Goal: Task Accomplishment & Management: Complete application form

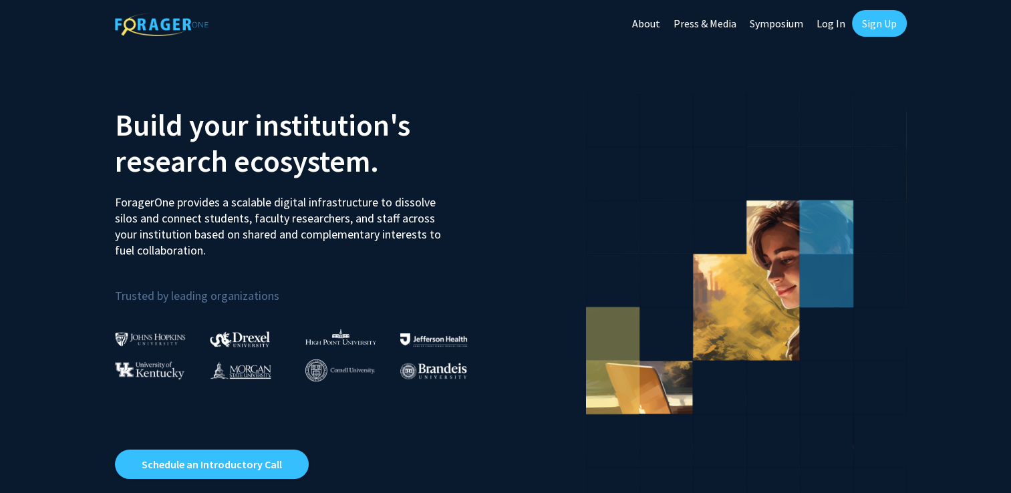
click at [176, 341] on img at bounding box center [150, 339] width 71 height 14
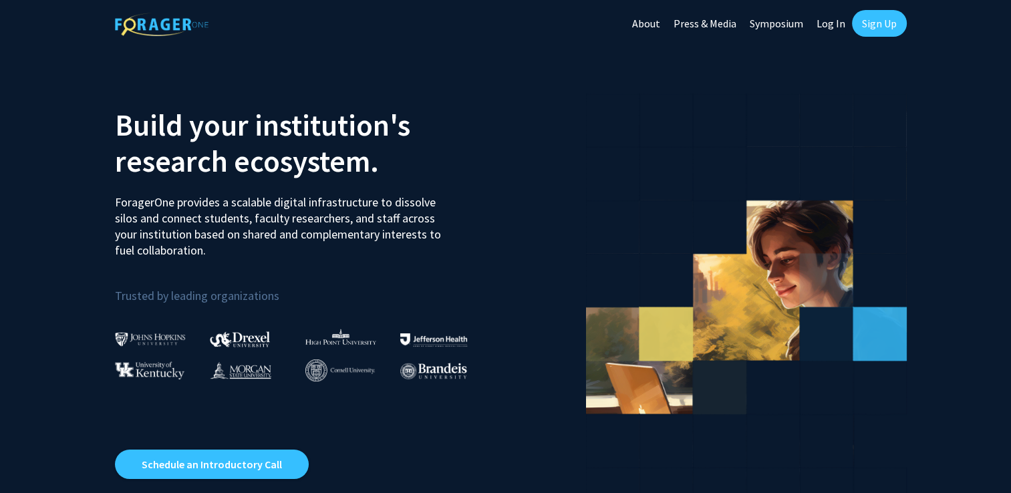
click at [176, 341] on img at bounding box center [150, 339] width 71 height 14
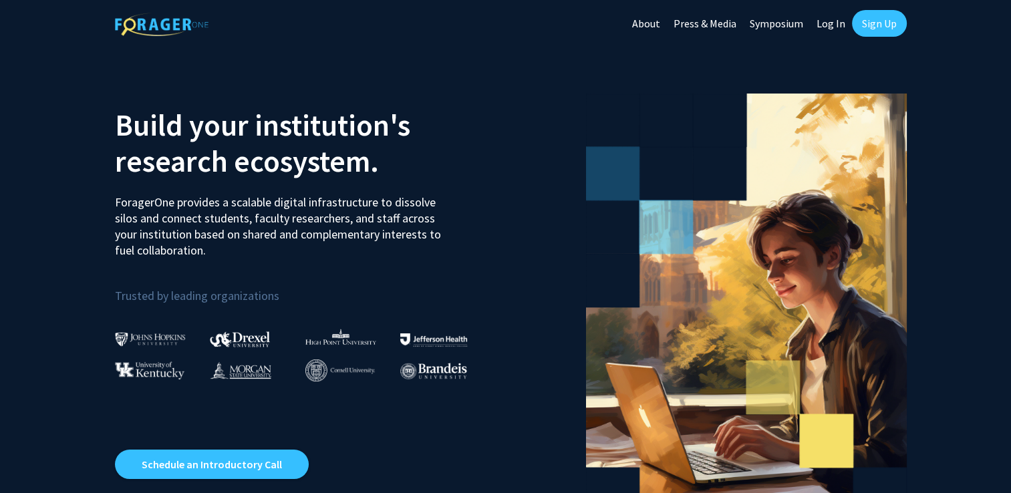
click at [883, 29] on link "Sign Up" at bounding box center [879, 23] width 55 height 27
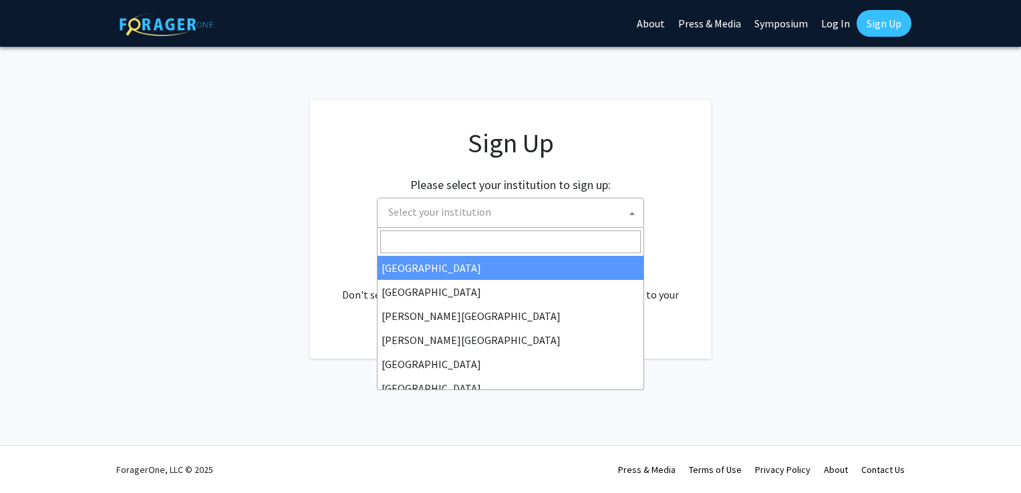
click at [468, 221] on span "Select your institution" at bounding box center [513, 211] width 261 height 27
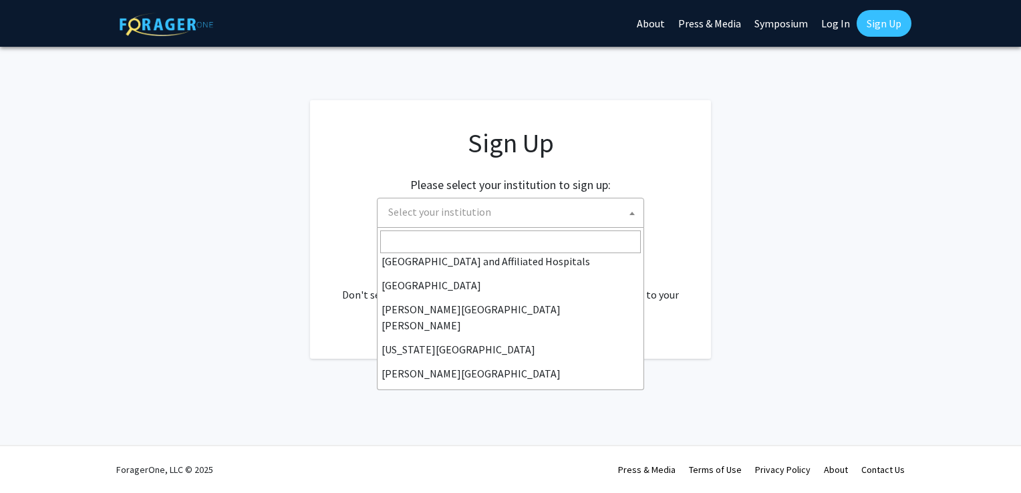
scroll to position [200, 0]
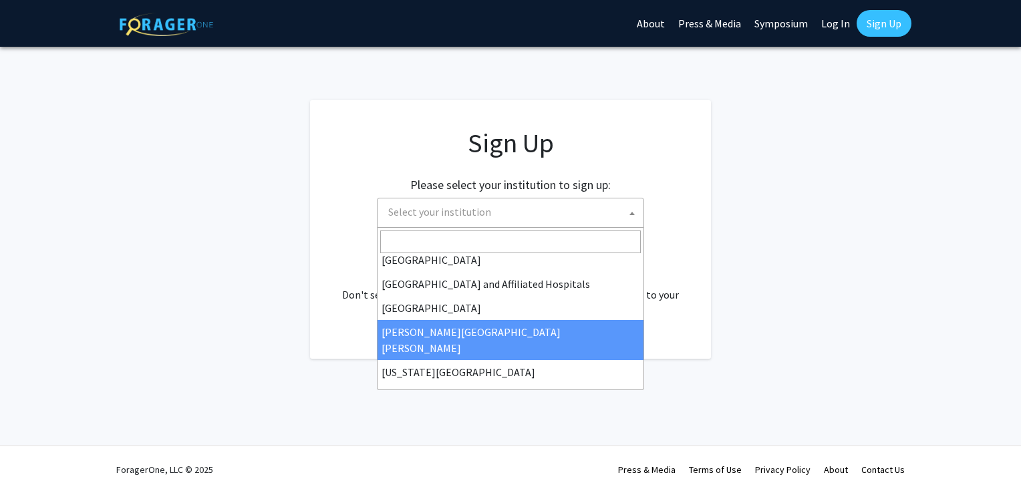
select select "1"
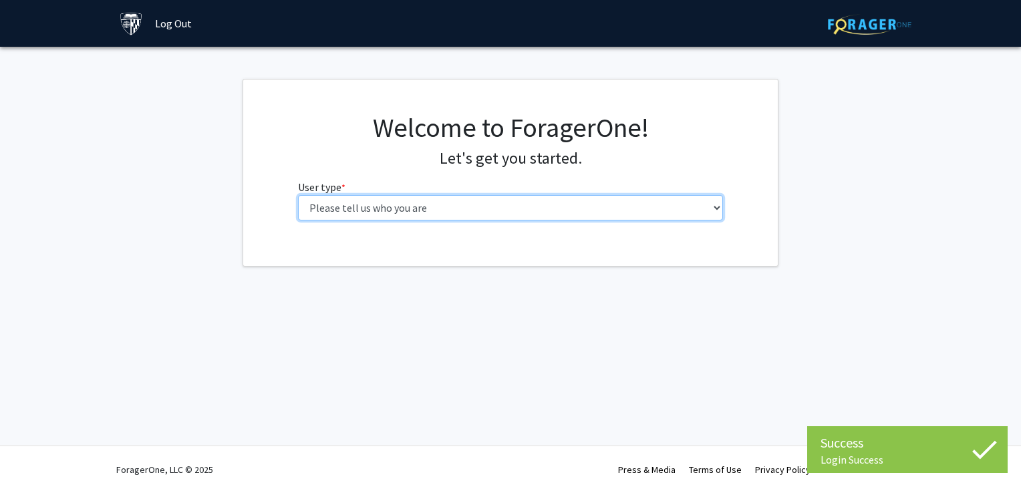
click at [694, 202] on select "Please tell us who you are Undergraduate Student Master's Student Doctoral Cand…" at bounding box center [511, 207] width 426 height 25
select select "1: undergrad"
click at [298, 195] on select "Please tell us who you are Undergraduate Student Master's Student Doctoral Cand…" at bounding box center [511, 207] width 426 height 25
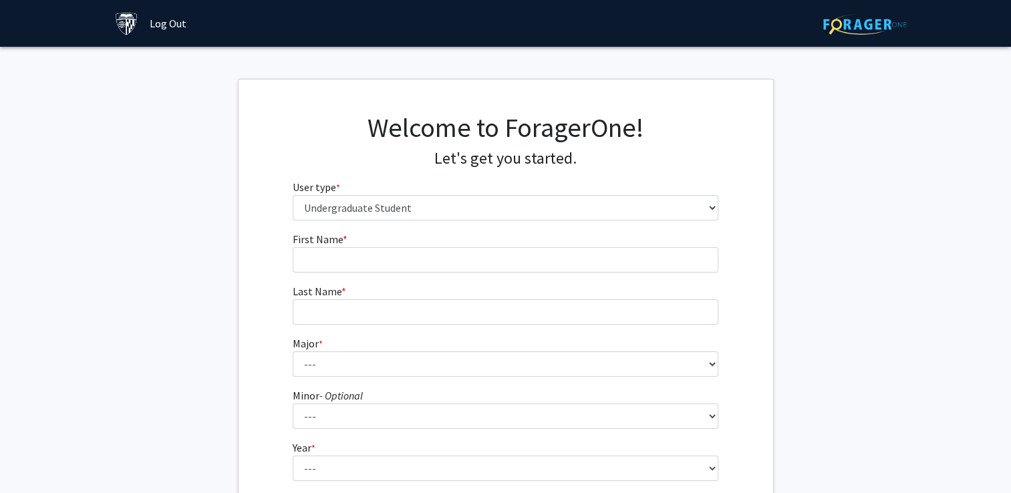
click at [530, 272] on form "First Name * required Last Name * required Major * required --- Africana Studie…" at bounding box center [506, 394] width 426 height 326
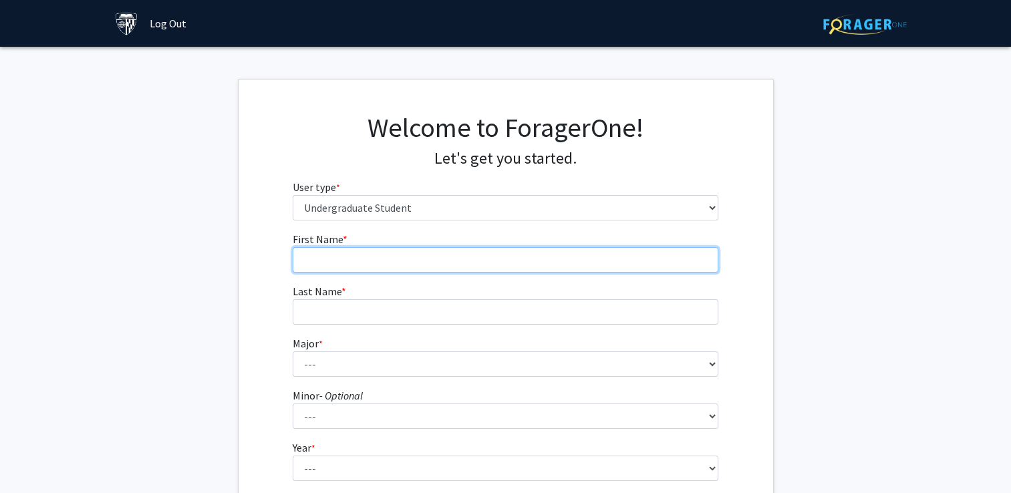
click at [542, 257] on input "First Name * required" at bounding box center [506, 259] width 426 height 25
type input "Sophia"
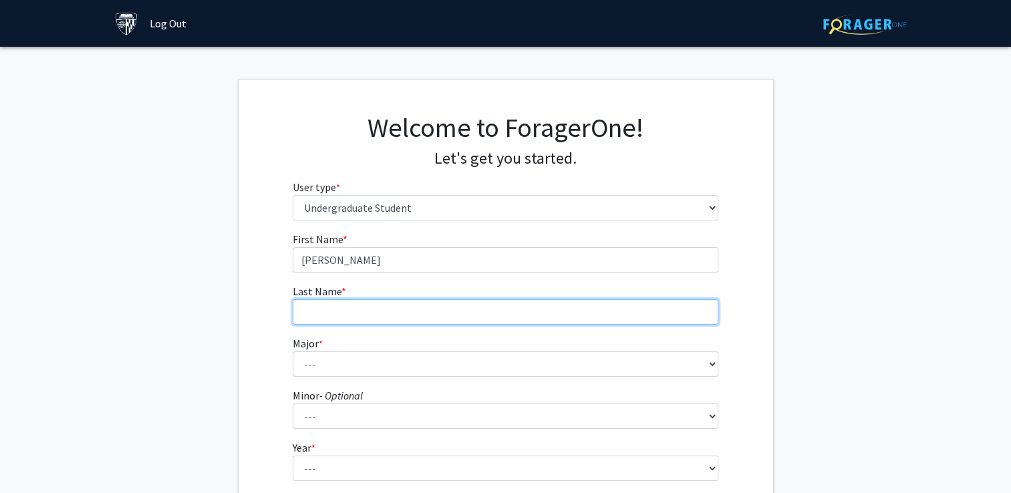
type input "Ahn"
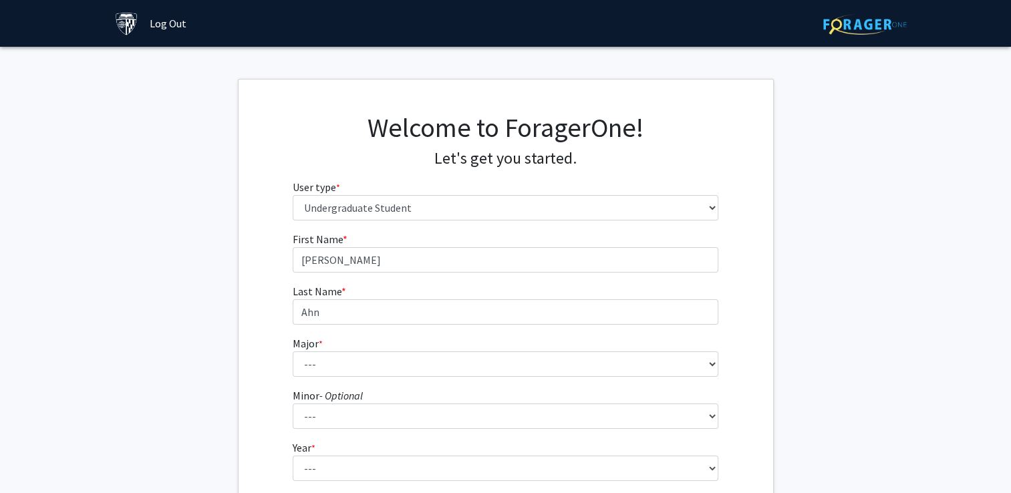
click at [363, 378] on form "First Name * required Sophia Last Name * required Ahn Major * required --- Afri…" at bounding box center [506, 394] width 426 height 326
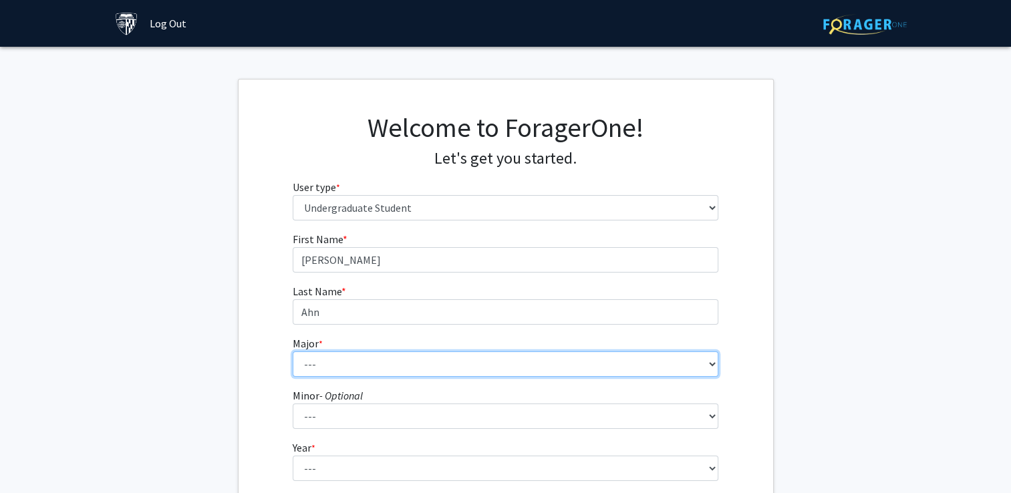
click at [366, 364] on select "--- Africana Studies Anthropology Applied Mathematics & Statistics Archaeology …" at bounding box center [506, 363] width 426 height 25
select select "55: 68"
click at [293, 351] on select "--- Africana Studies Anthropology Applied Mathematics & Statistics Archaeology …" at bounding box center [506, 363] width 426 height 25
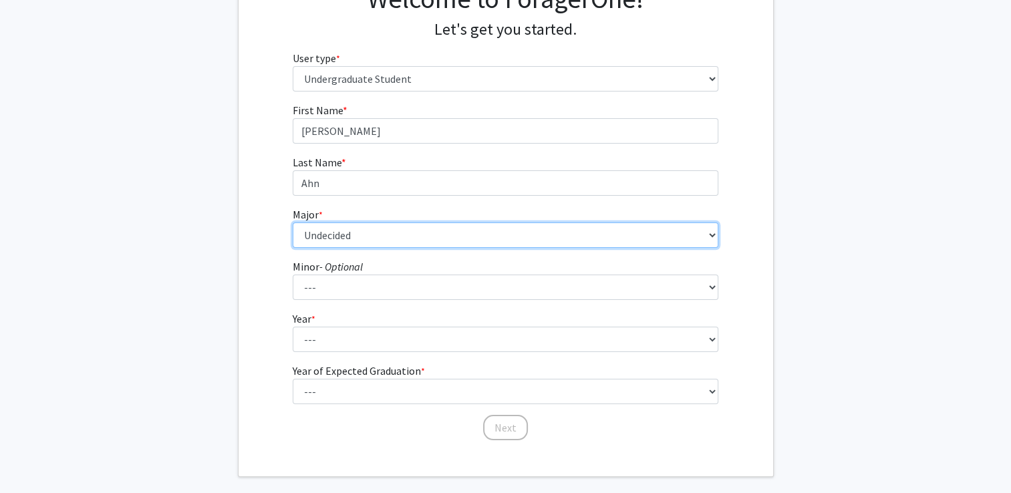
scroll to position [134, 0]
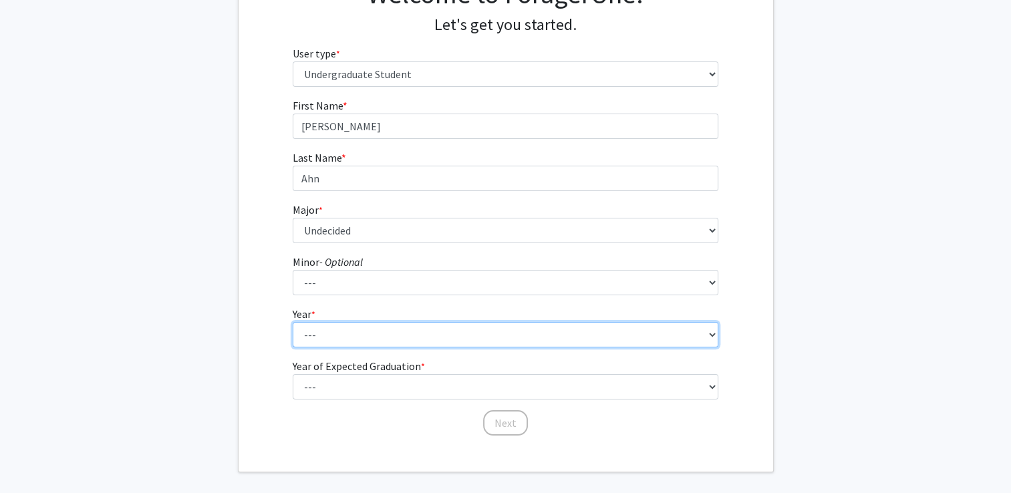
click at [364, 325] on select "--- First-year Sophomore Junior Senior Postbaccalaureate Certificate" at bounding box center [506, 334] width 426 height 25
select select "1: first-year"
click at [293, 322] on select "--- First-year Sophomore Junior Senior Postbaccalaureate Certificate" at bounding box center [506, 334] width 426 height 25
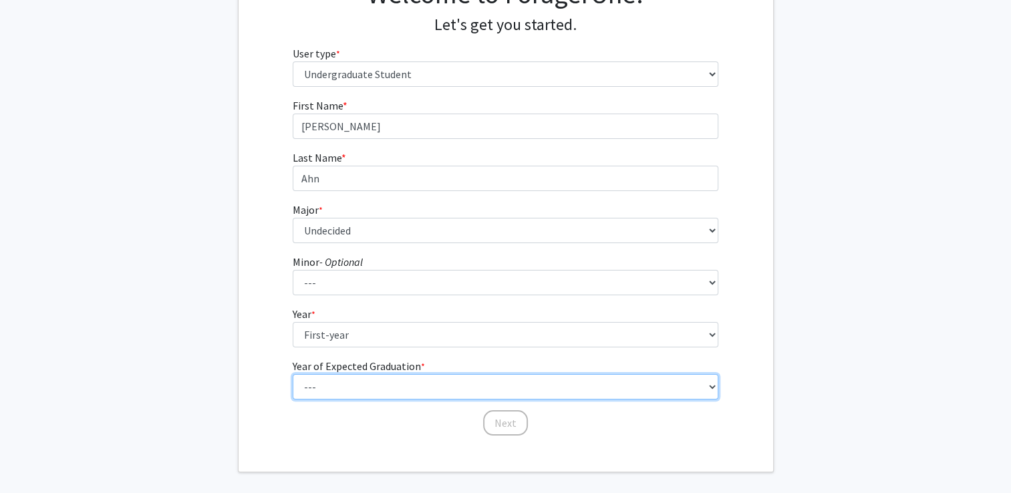
click at [355, 374] on select "--- 2025 2026 2027 2028 2029 2030 2031 2032 2033 2034" at bounding box center [506, 386] width 426 height 25
select select "5: 2029"
click at [293, 374] on select "--- 2025 2026 2027 2028 2029 2030 2031 2032 2033 2034" at bounding box center [506, 386] width 426 height 25
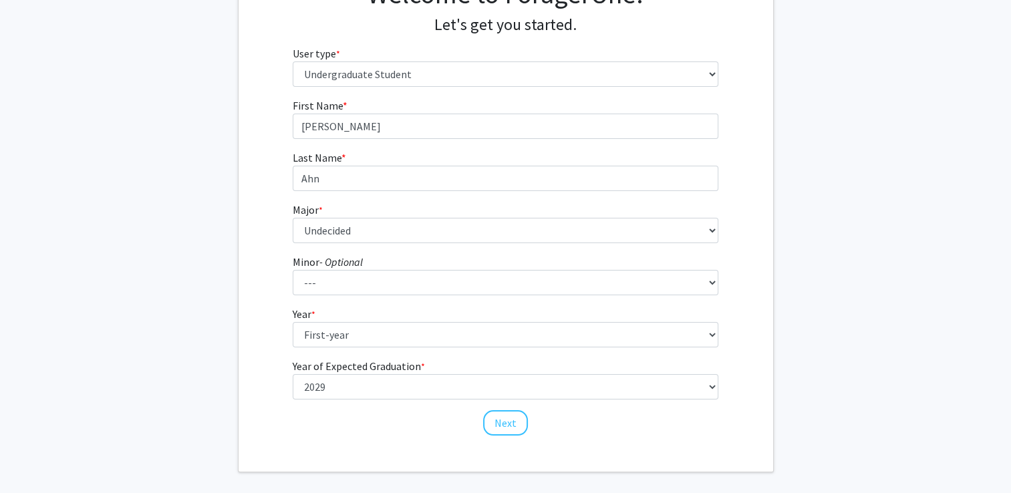
click at [480, 425] on div "First Name * required Sophia Last Name * required Ahn Major * required --- Afri…" at bounding box center [506, 267] width 446 height 339
click at [479, 428] on div "First Name * required Sophia Last Name * required Ahn Major * required --- Afri…" at bounding box center [506, 267] width 446 height 339
click at [510, 410] on button "Next" at bounding box center [505, 422] width 45 height 25
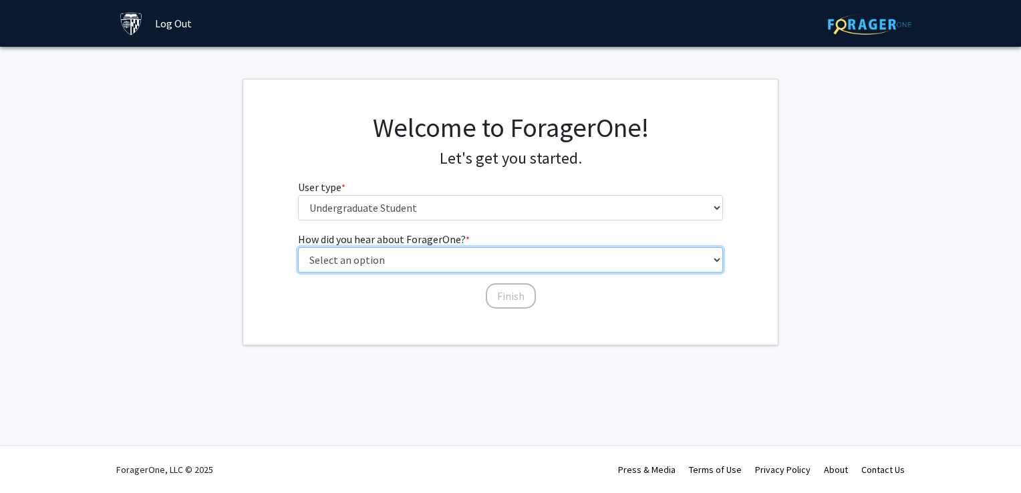
click at [559, 257] on select "Select an option Peer/student recommendation Faculty/staff recommendation Unive…" at bounding box center [511, 259] width 426 height 25
select select "2: faculty_recommendation"
click at [298, 247] on select "Select an option Peer/student recommendation Faculty/staff recommendation Unive…" at bounding box center [511, 259] width 426 height 25
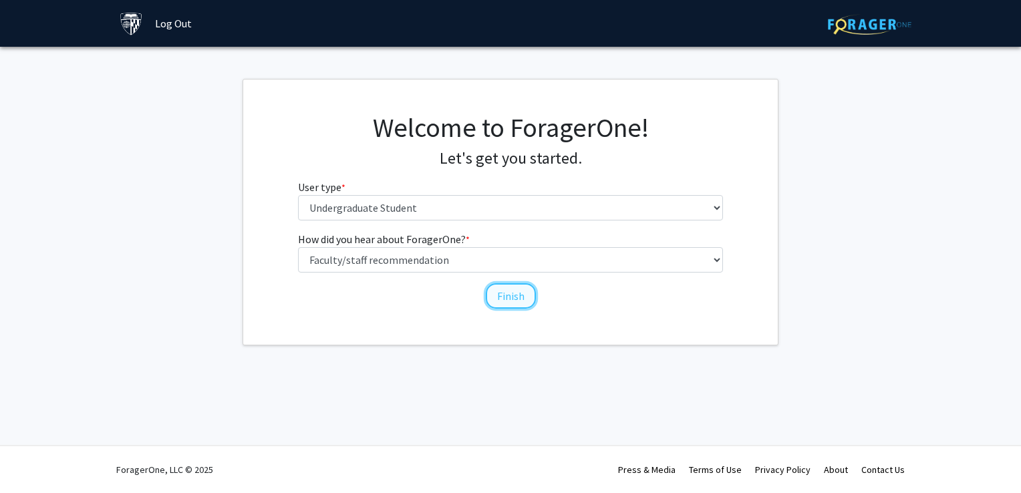
click at [514, 297] on button "Finish" at bounding box center [511, 295] width 50 height 25
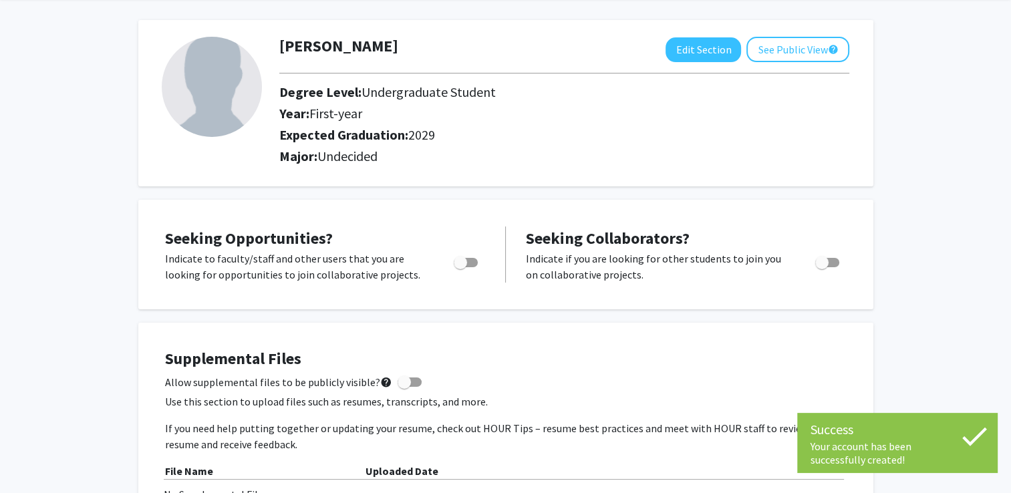
scroll to position [67, 0]
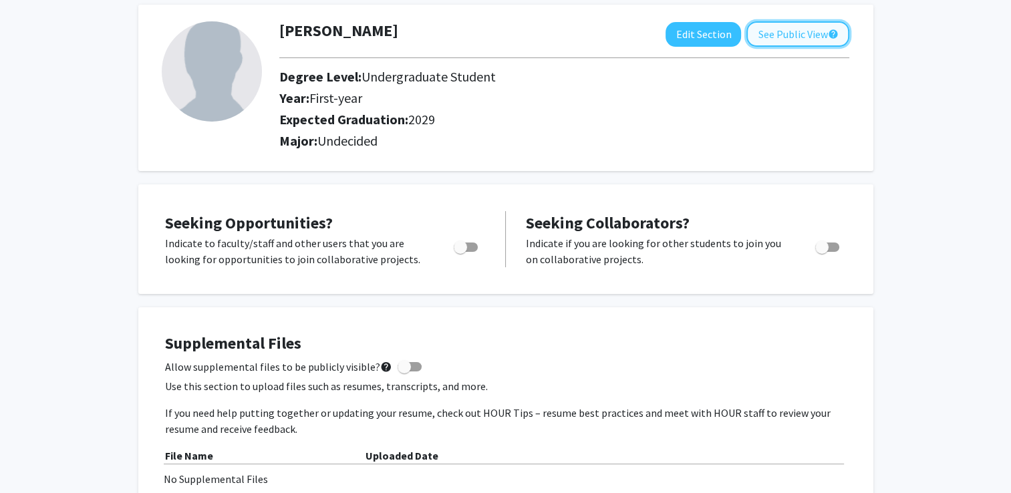
click at [825, 38] on button "See Public View help" at bounding box center [797, 33] width 103 height 25
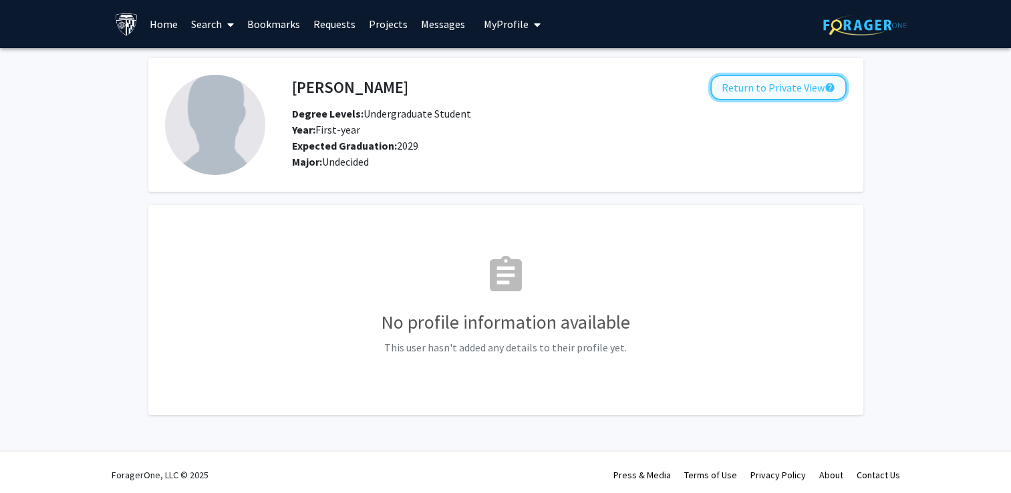
click at [784, 84] on button "Return to Private View help" at bounding box center [778, 87] width 136 height 25
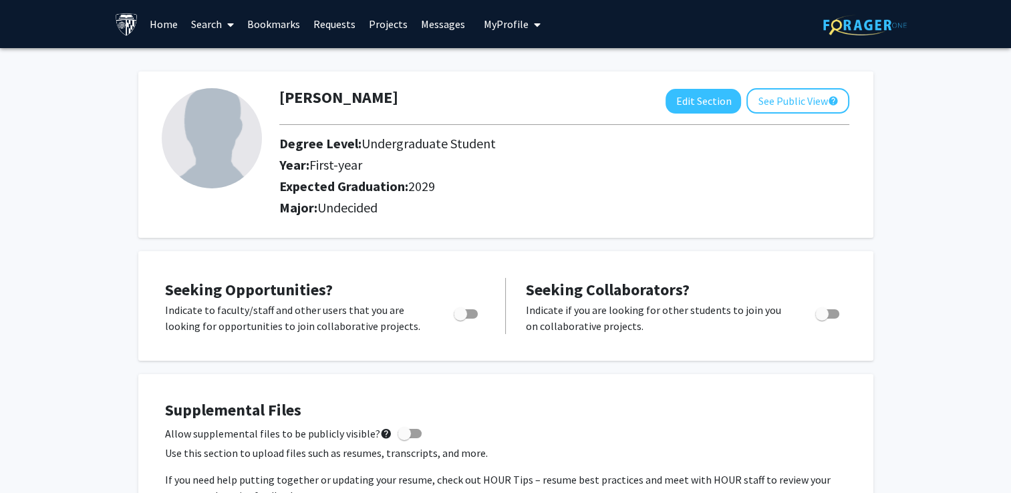
click at [784, 84] on div "Sophia Ahn Edit Section See Public View help Degree Level: Undergraduate Studen…" at bounding box center [505, 154] width 735 height 166
click at [692, 110] on button "Edit Section" at bounding box center [703, 101] width 76 height 25
select select "first-year"
select select "2029"
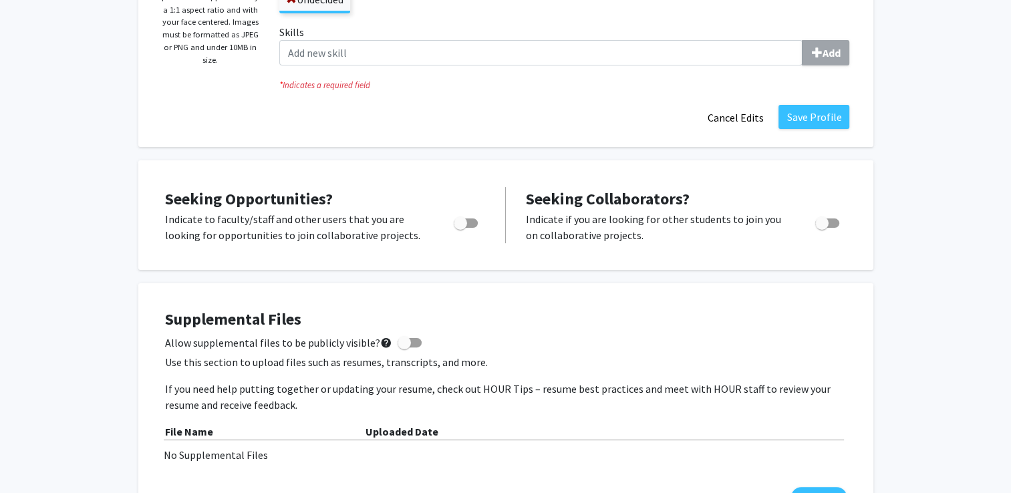
scroll to position [263, 0]
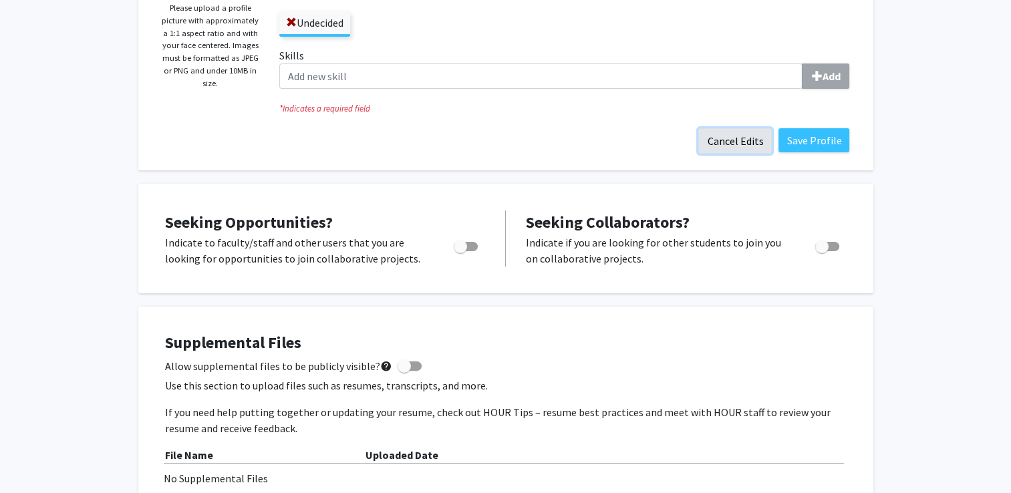
click at [712, 138] on button "Cancel Edits" at bounding box center [734, 140] width 73 height 25
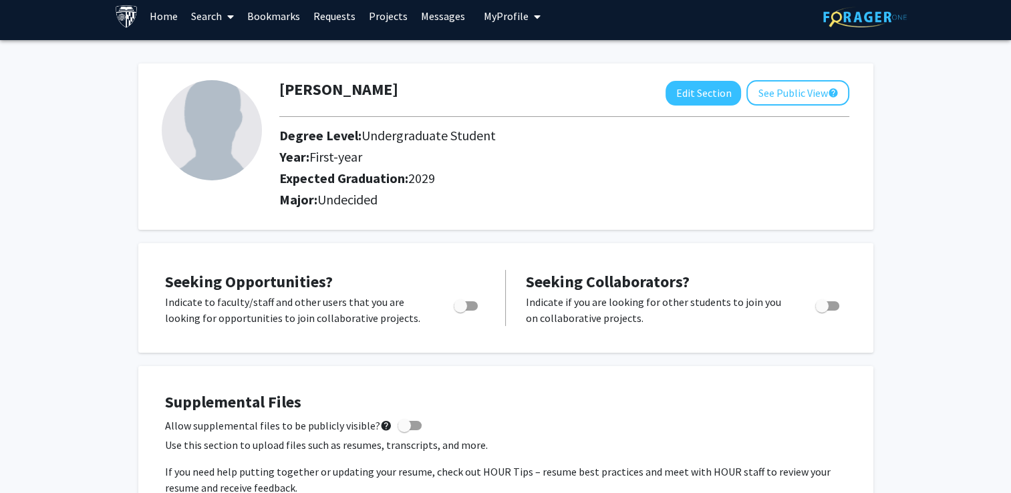
scroll to position [0, 0]
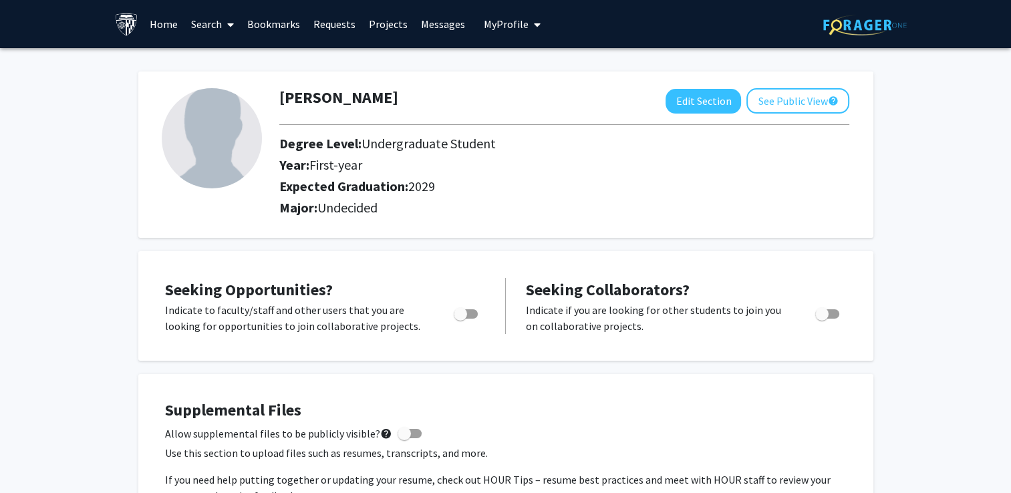
click at [184, 25] on link "Search" at bounding box center [212, 24] width 56 height 47
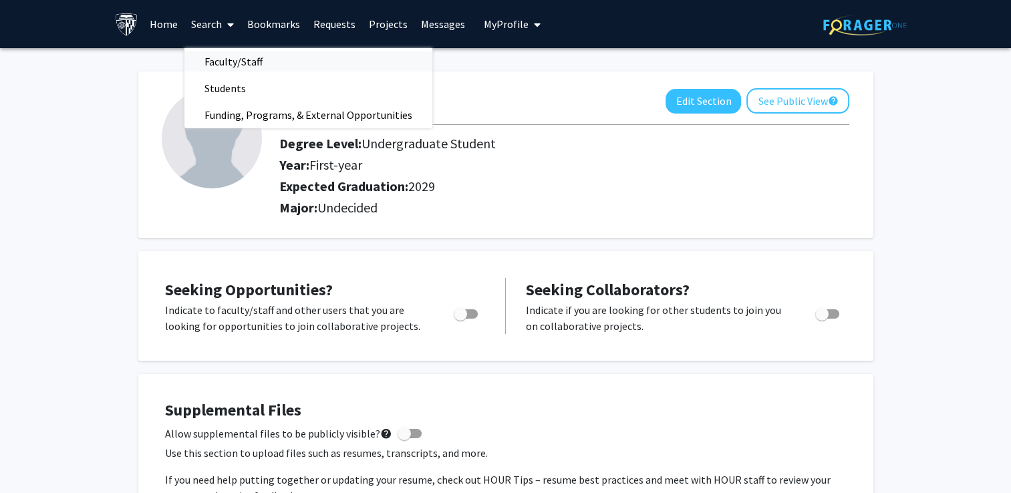
click at [215, 63] on span "Faculty/Staff" at bounding box center [233, 61] width 98 height 27
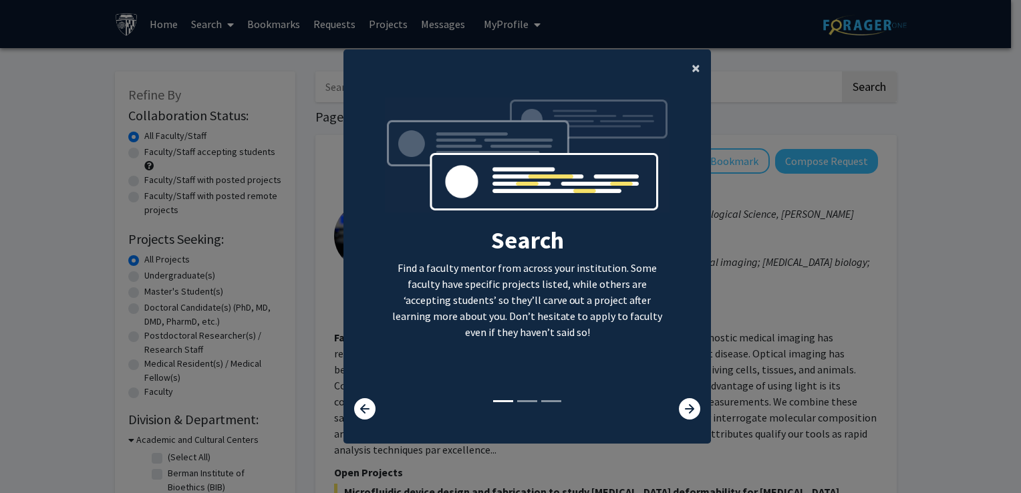
click at [681, 65] on button "×" at bounding box center [696, 67] width 30 height 37
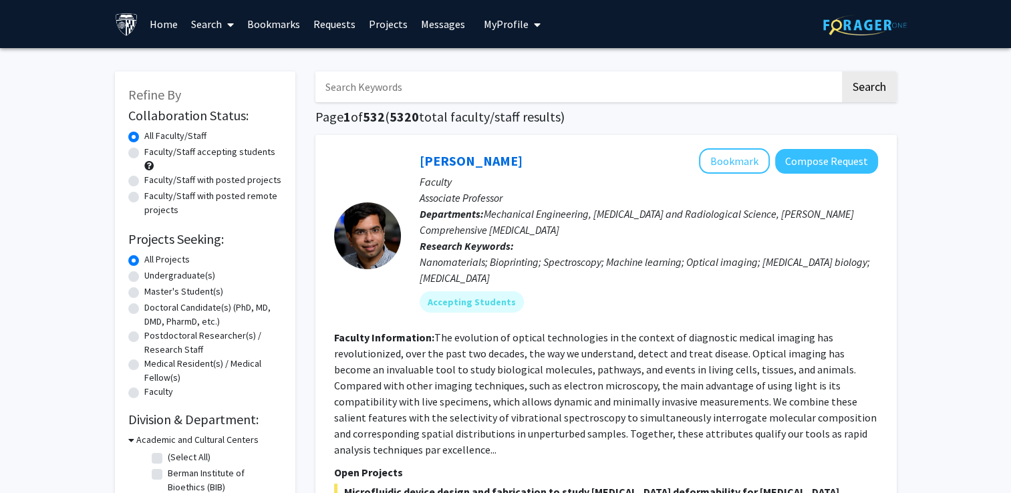
click at [202, 151] on label "Faculty/Staff accepting students" at bounding box center [209, 152] width 131 height 14
click at [153, 151] on input "Faculty/Staff accepting students" at bounding box center [148, 149] width 9 height 9
radio input "true"
click at [190, 136] on label "All Faculty/Staff" at bounding box center [175, 136] width 62 height 14
click at [153, 136] on input "All Faculty/Staff" at bounding box center [148, 133] width 9 height 9
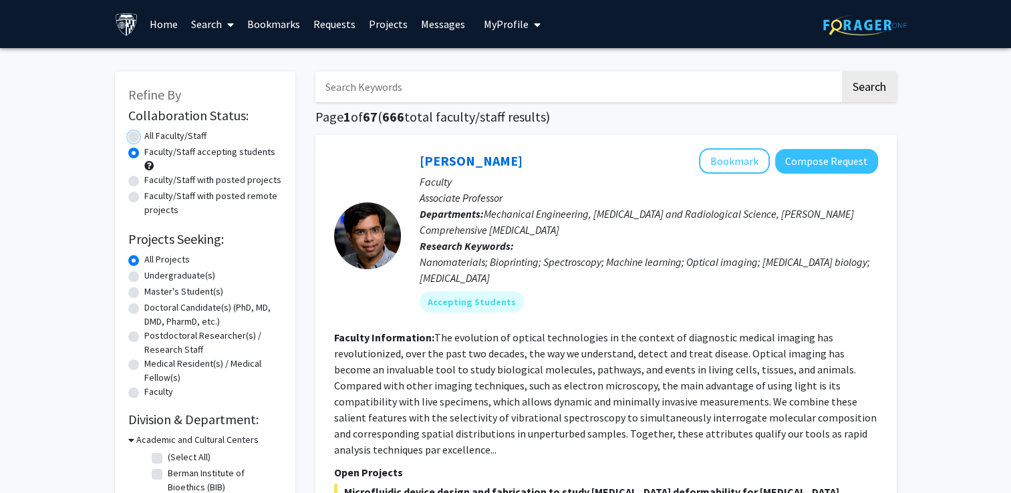
radio input "true"
click at [189, 146] on label "Faculty/Staff accepting students" at bounding box center [209, 152] width 131 height 14
click at [153, 146] on input "Faculty/Staff accepting students" at bounding box center [148, 149] width 9 height 9
radio input "true"
click at [191, 130] on label "All Faculty/Staff" at bounding box center [175, 136] width 62 height 14
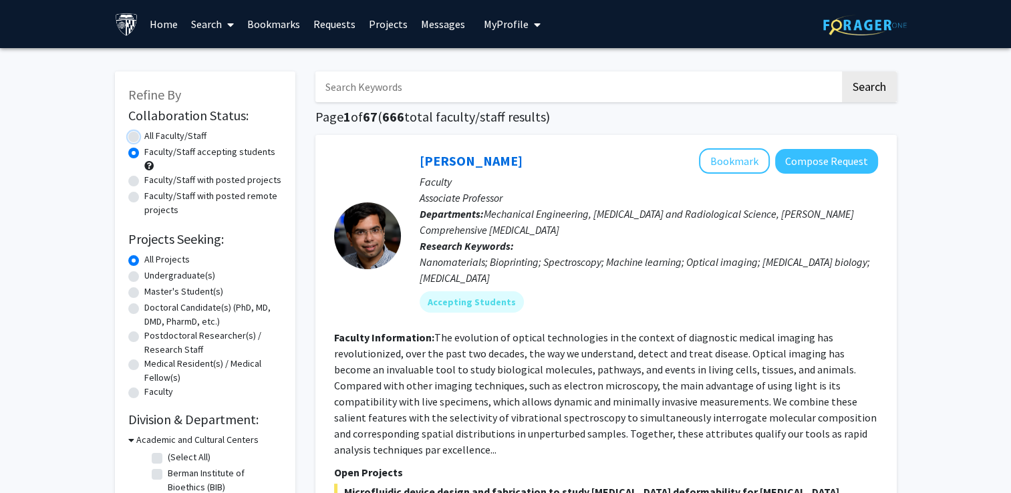
click at [153, 130] on input "All Faculty/Staff" at bounding box center [148, 133] width 9 height 9
radio input "true"
click at [203, 156] on label "Faculty/Staff accepting students" at bounding box center [209, 152] width 131 height 14
click at [153, 154] on input "Faculty/Staff accepting students" at bounding box center [148, 149] width 9 height 9
radio input "true"
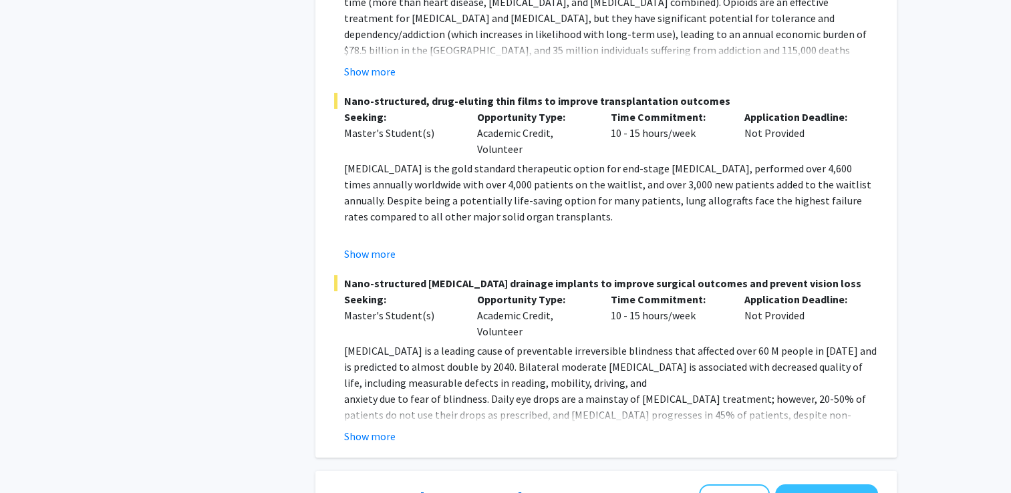
scroll to position [4744, 0]
